Goal: Information Seeking & Learning: Learn about a topic

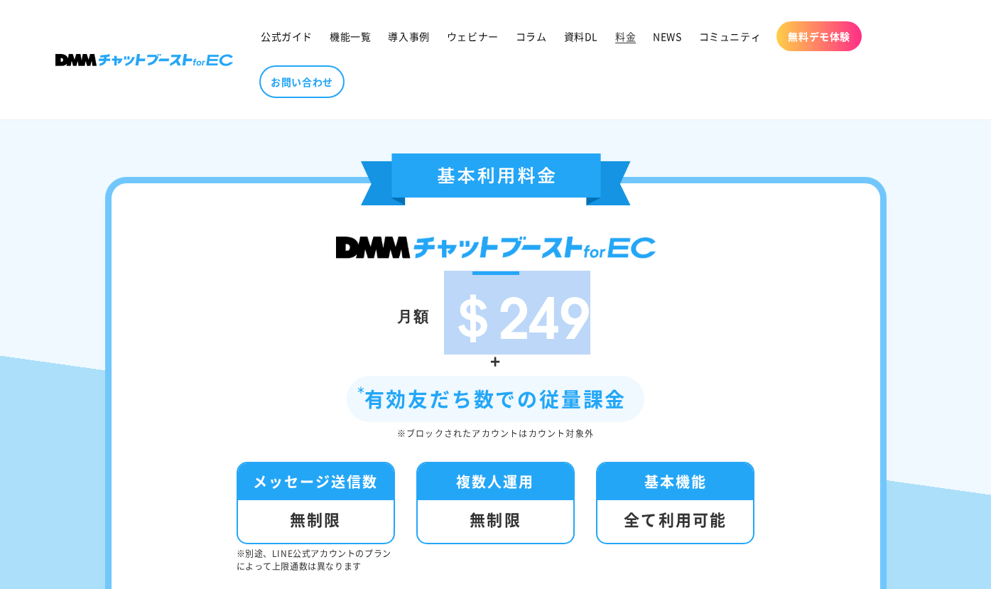
click at [449, 330] on div "＄249" at bounding box center [512, 316] width 164 height 60
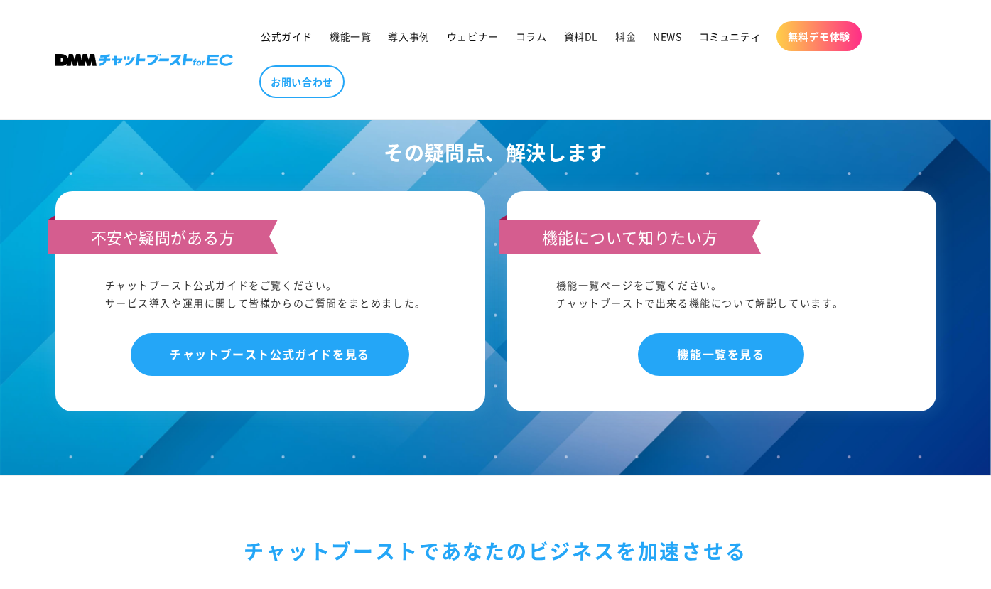
scroll to position [1743, 0]
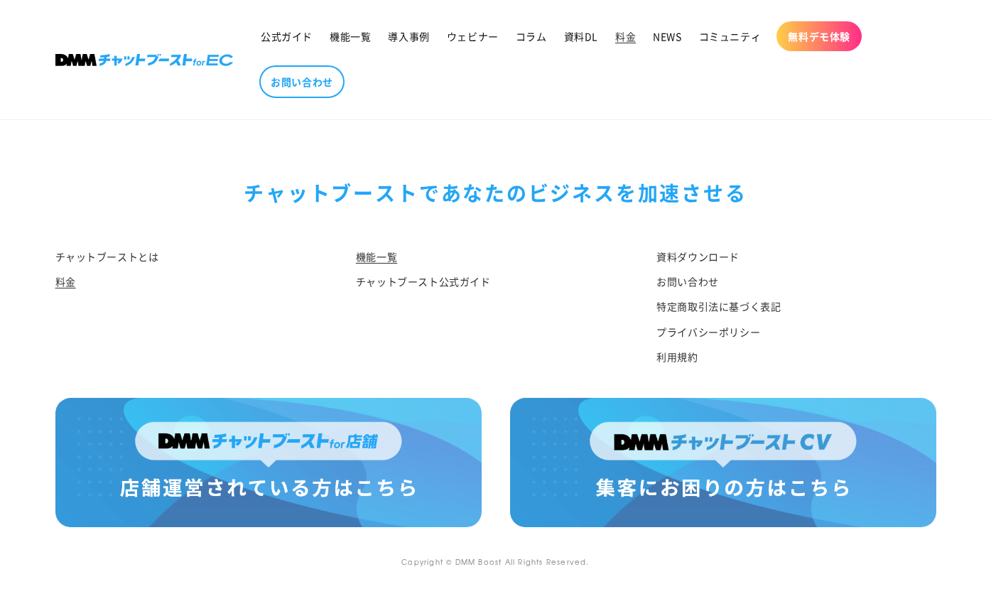
click at [376, 259] on link "機能一覧" at bounding box center [376, 258] width 41 height 21
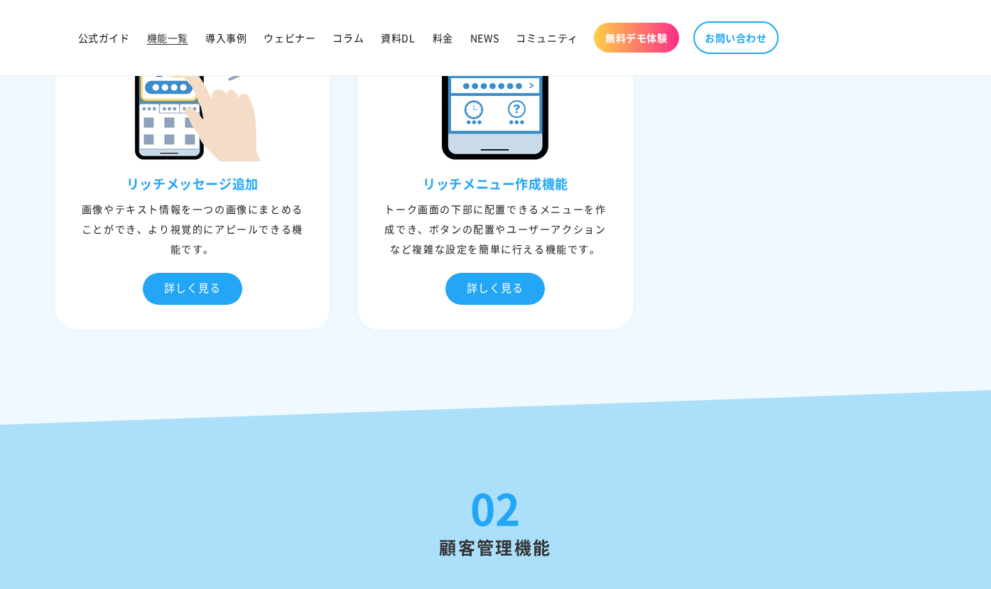
scroll to position [1922, 0]
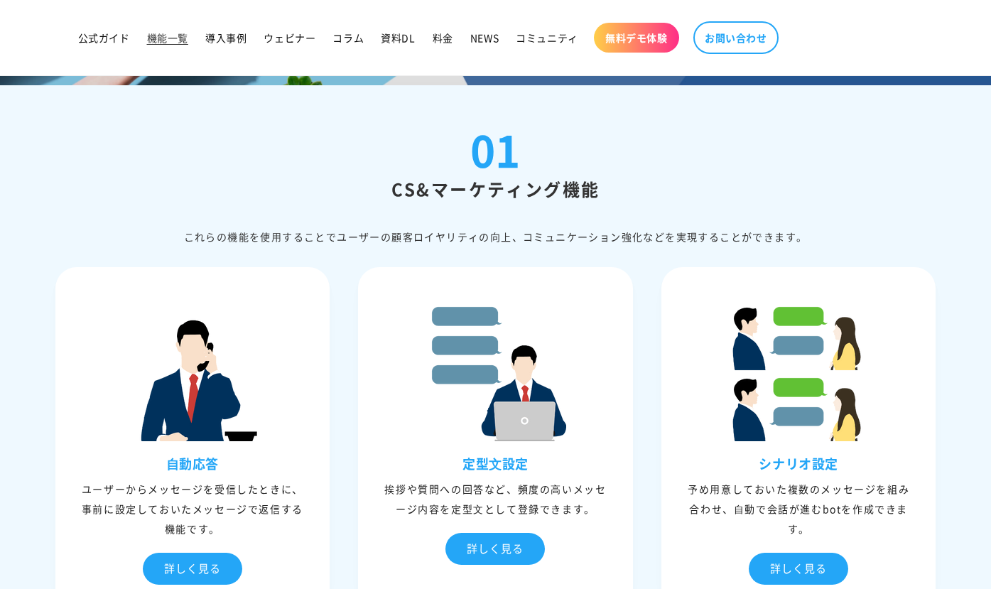
scroll to position [0, 0]
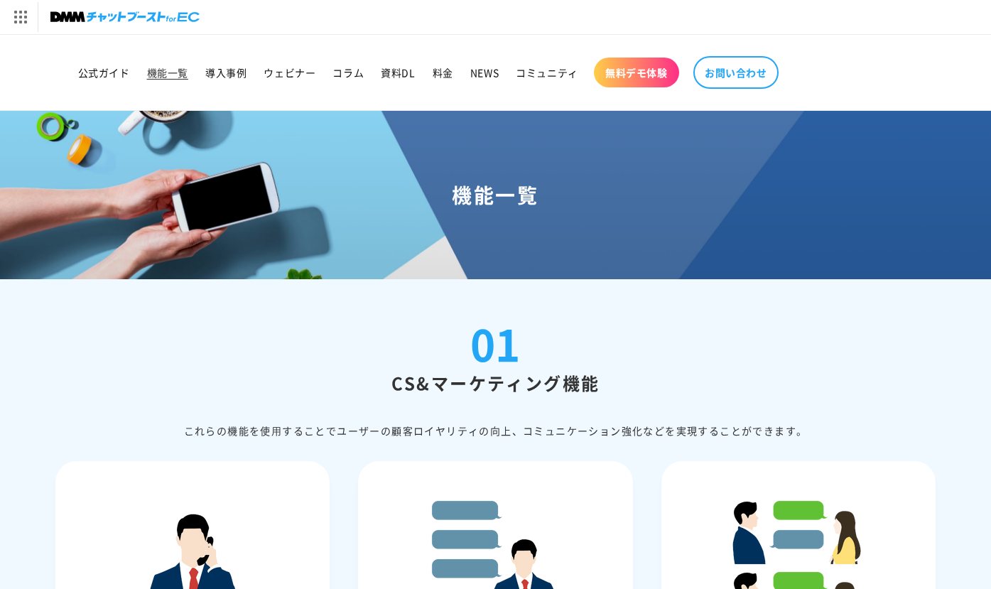
click at [220, 348] on div "01 CS&マーケティング機能 これらの機能を使⽤することでユーザーの顧客ロイヤリティの向上、コミュニケーション強化などを実現することができます。" at bounding box center [495, 381] width 881 height 118
